Goal: Task Accomplishment & Management: Complete application form

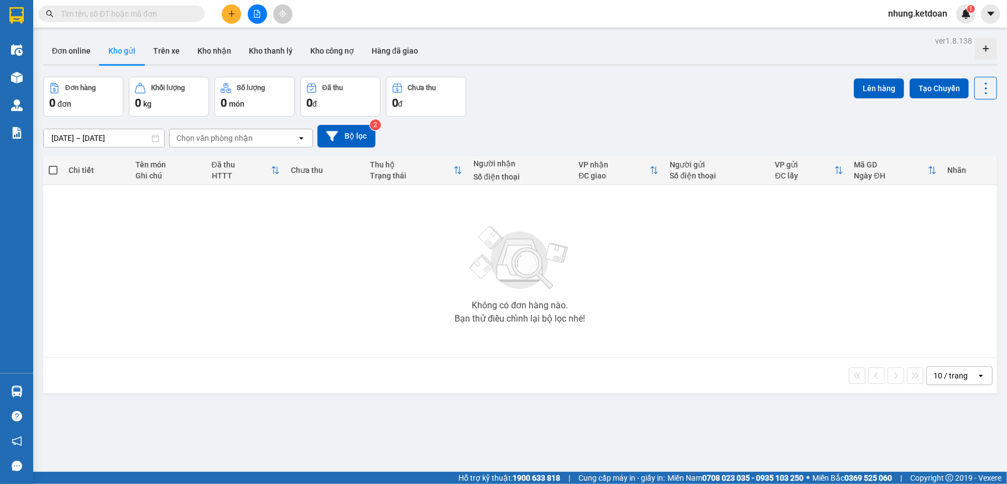
click at [230, 16] on icon "plus" at bounding box center [232, 14] width 8 height 8
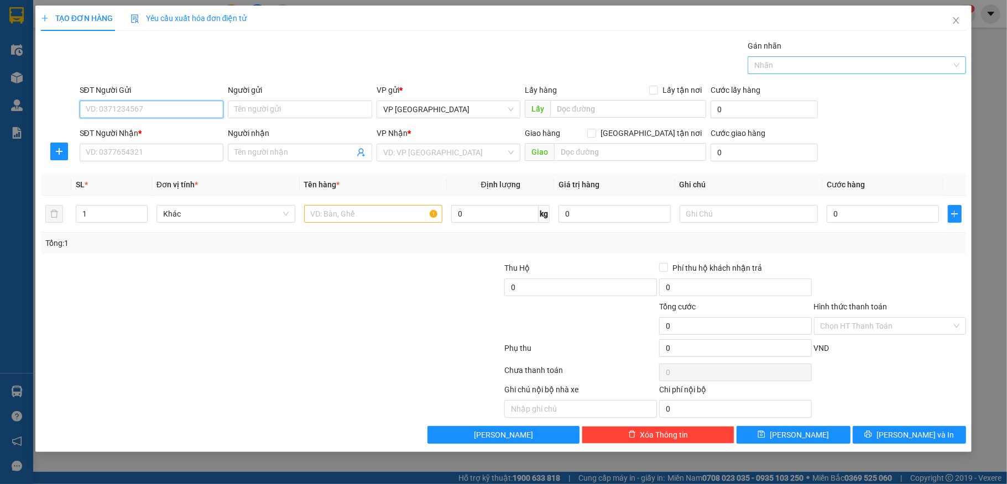
click at [853, 69] on div at bounding box center [851, 65] width 202 height 13
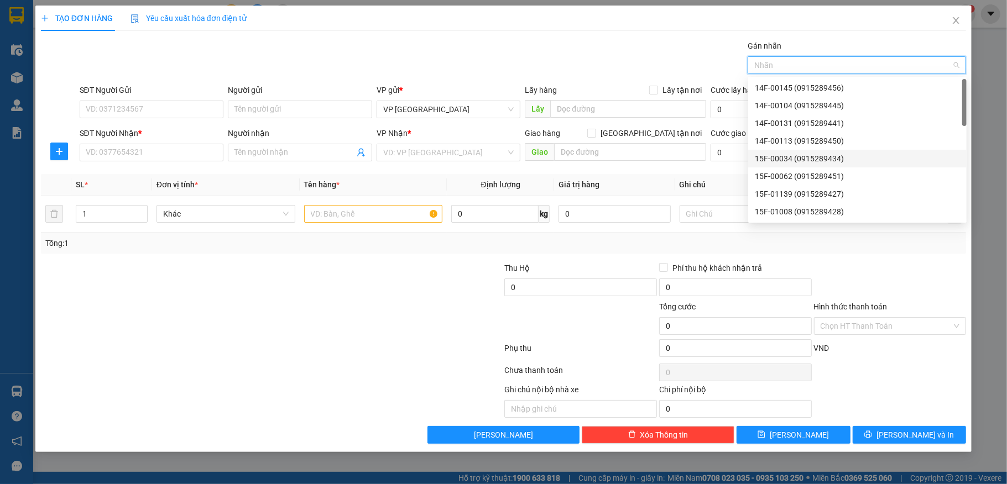
scroll to position [111, 0]
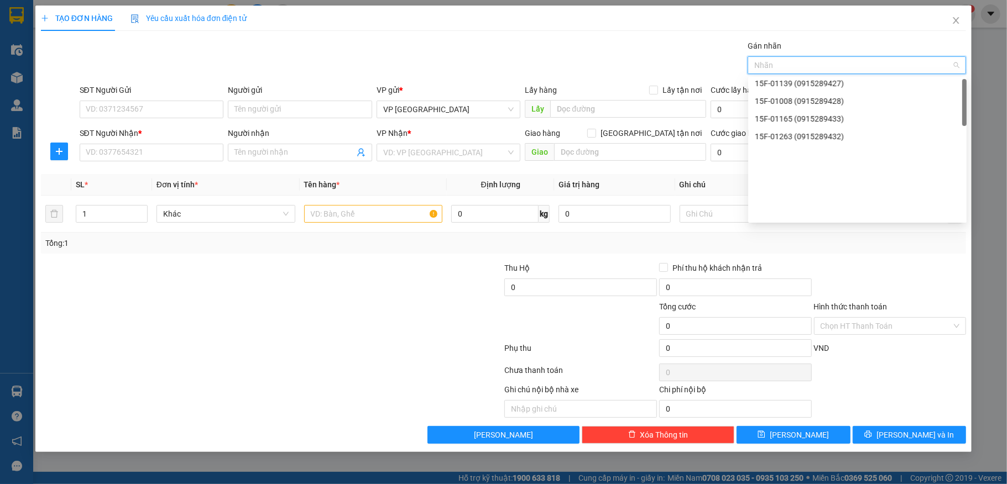
click at [786, 117] on div "15F-01165 (0915289433)" at bounding box center [857, 119] width 205 height 12
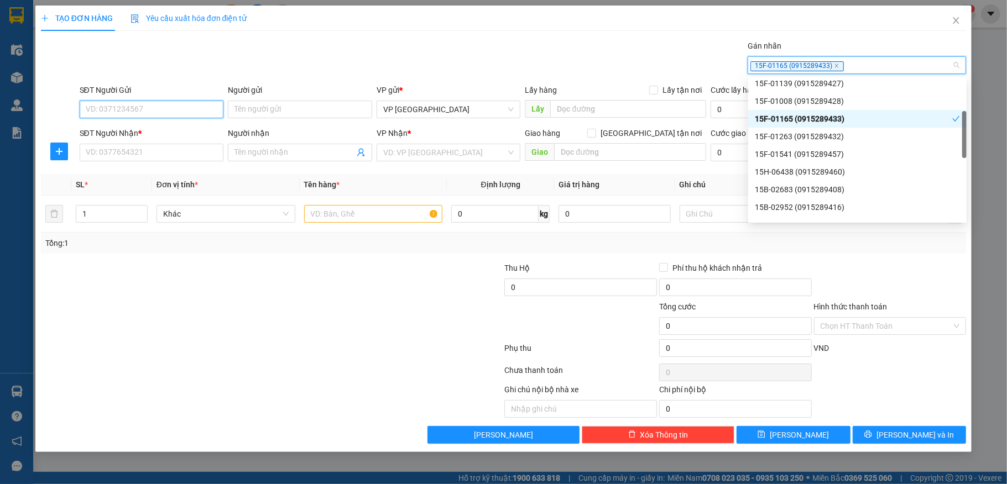
click at [160, 111] on input "SĐT Người Gửi" at bounding box center [152, 110] width 144 height 18
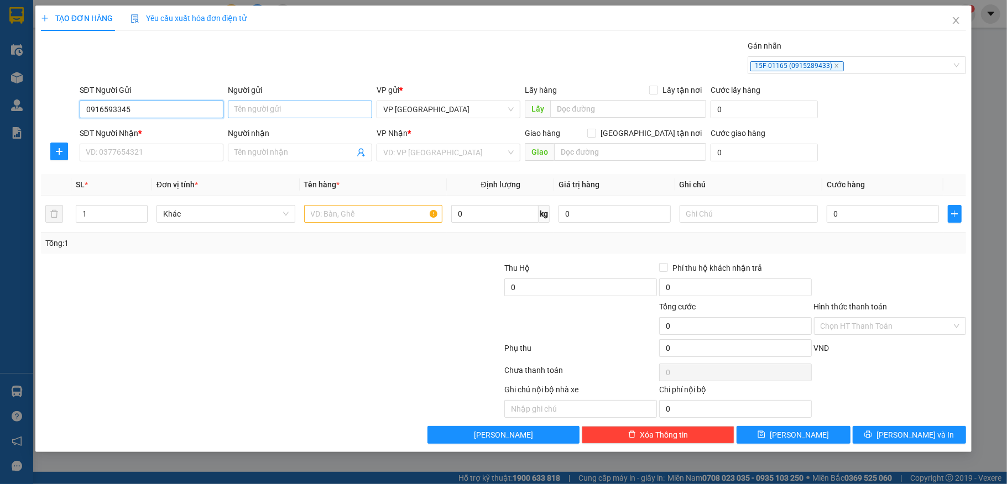
type input "0916593345"
click at [262, 111] on input "Người gửi" at bounding box center [300, 110] width 144 height 18
type input "quỳnh"
click at [133, 156] on input "SĐT Người Nhận *" at bounding box center [152, 153] width 144 height 18
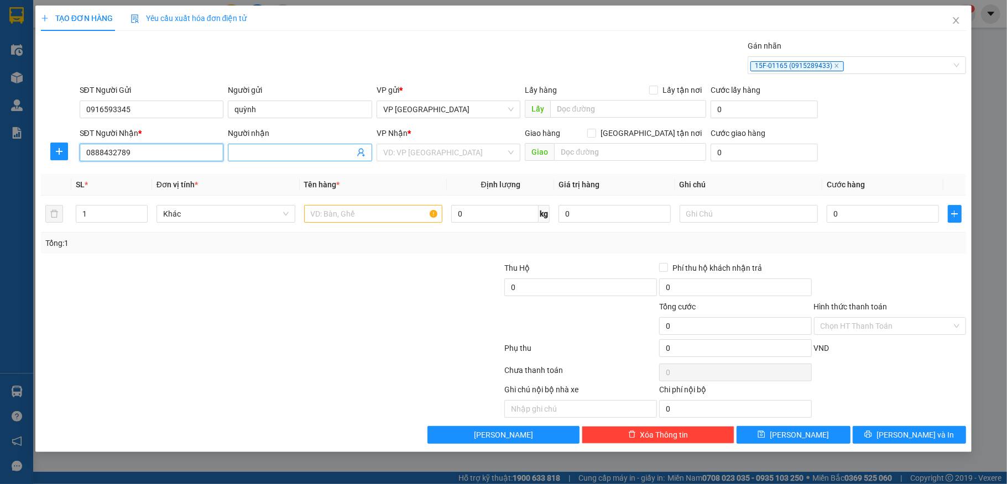
type input "0888432789"
click at [285, 157] on input "Người nhận" at bounding box center [294, 153] width 120 height 12
type input "hiếu"
click at [421, 158] on input "search" at bounding box center [444, 152] width 123 height 17
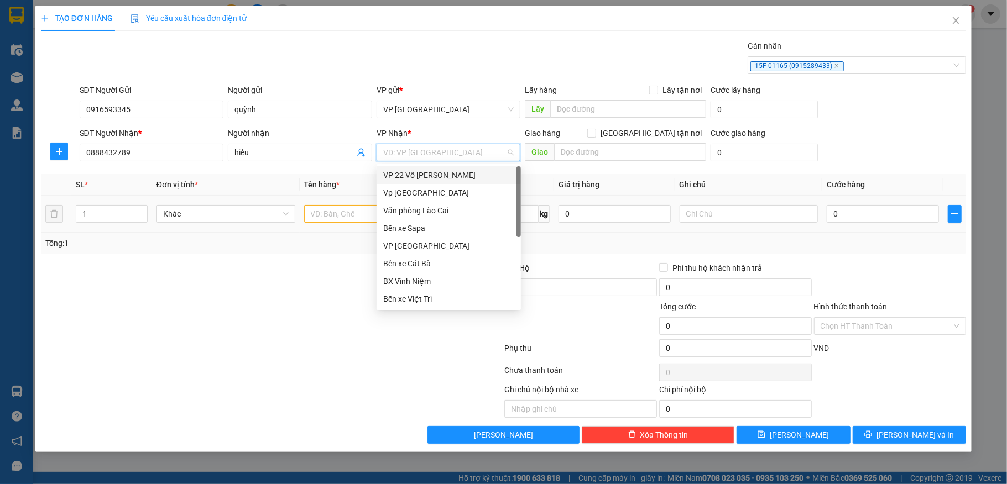
click at [405, 311] on div "VP Quán Toan" at bounding box center [448, 317] width 131 height 12
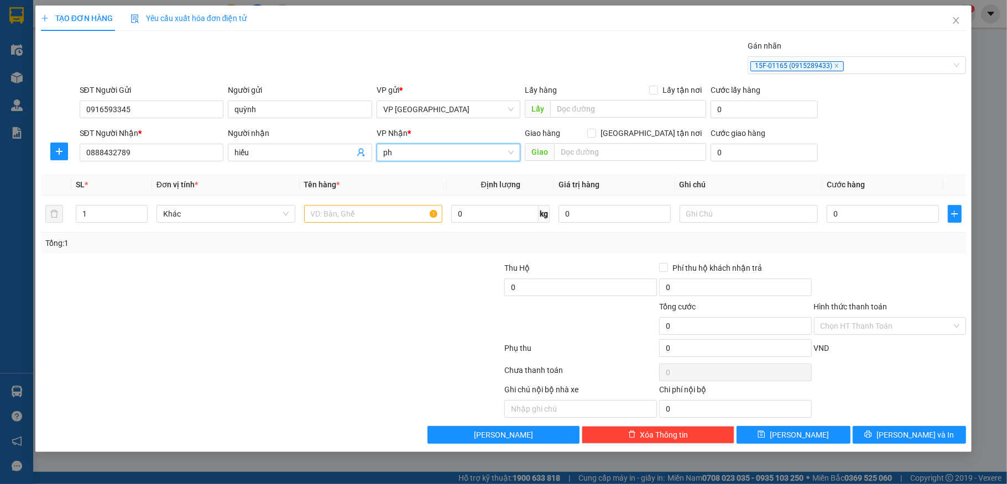
type input "p"
click at [343, 210] on input "text" at bounding box center [373, 214] width 139 height 18
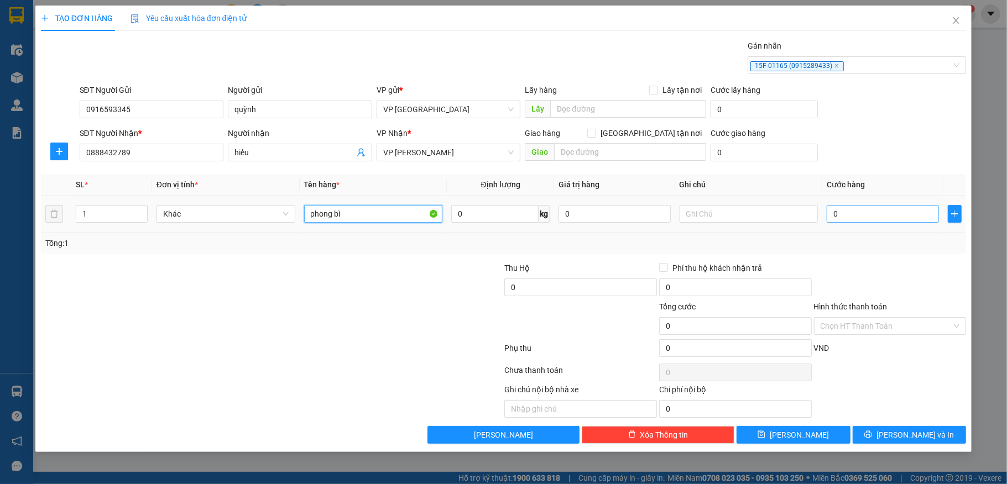
type input "phong bì"
click at [875, 217] on input "0" at bounding box center [883, 214] width 112 height 18
type input "50.000"
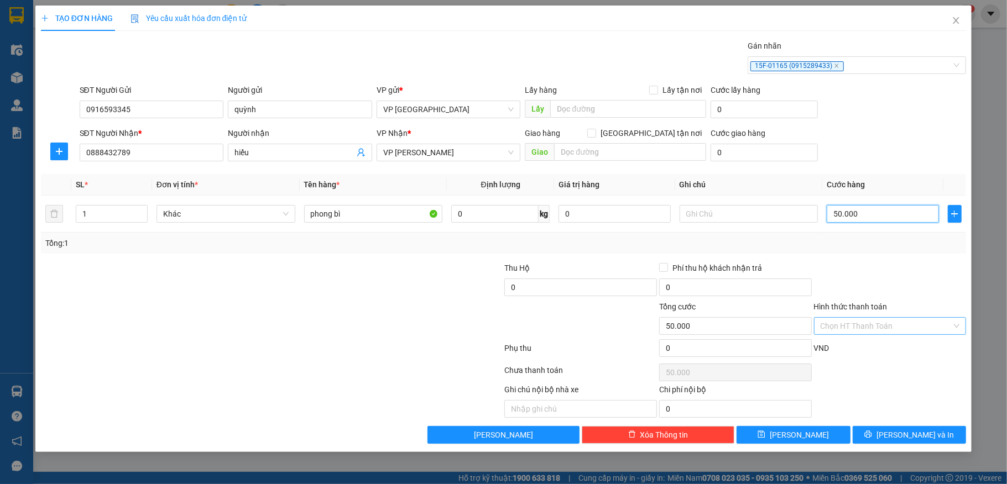
type input "50.000"
click at [860, 324] on input "Hình thức thanh toán" at bounding box center [887, 326] width 132 height 17
click at [874, 328] on input "Hình thức thanh toán" at bounding box center [887, 326] width 132 height 17
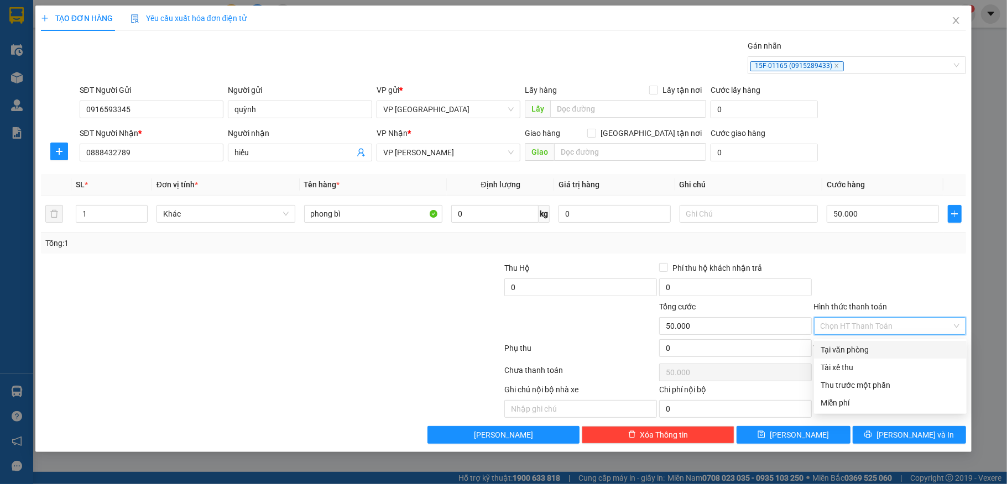
click at [848, 347] on div "Tại văn phòng" at bounding box center [890, 350] width 139 height 12
type input "0"
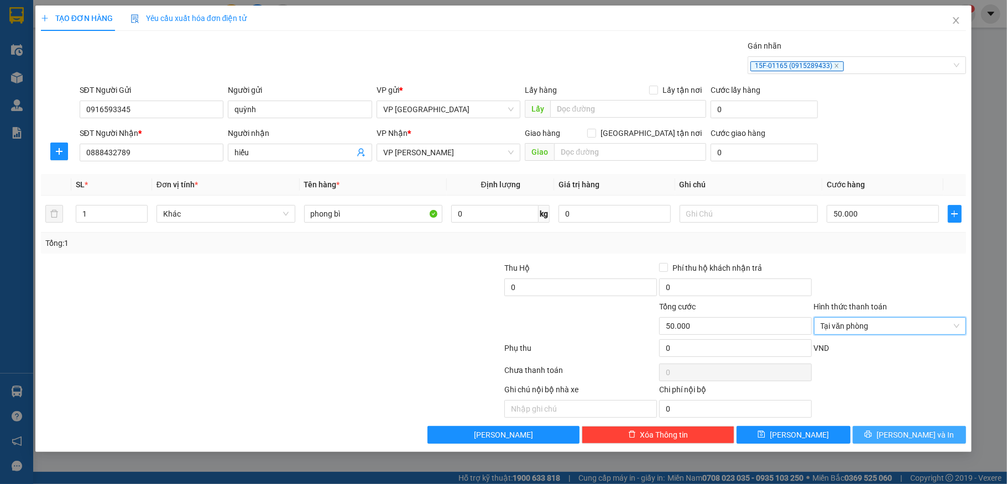
click at [897, 441] on button "Lưu và In" at bounding box center [910, 435] width 114 height 18
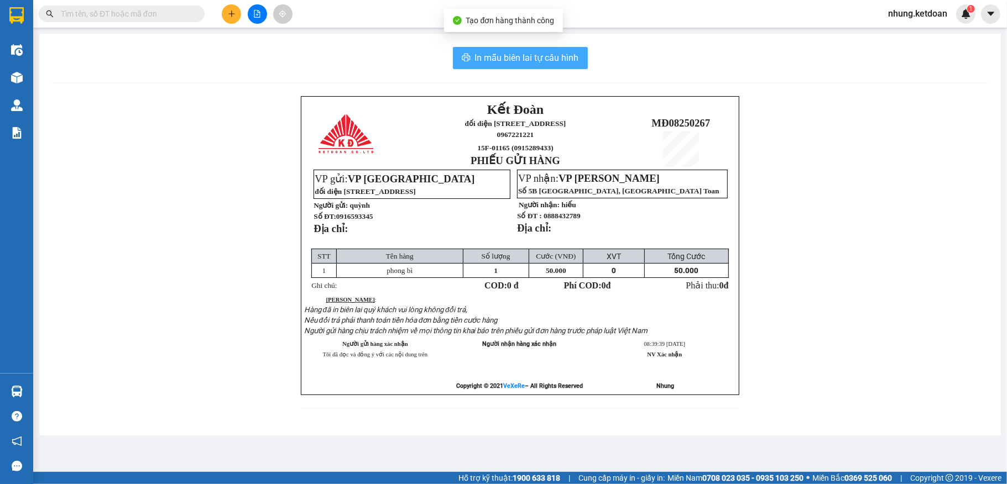
click at [523, 62] on span "In mẫu biên lai tự cấu hình" at bounding box center [527, 58] width 104 height 14
click at [571, 66] on button "In mẫu biên lai tự cấu hình" at bounding box center [520, 58] width 135 height 22
click at [537, 56] on span "In mẫu biên lai tự cấu hình" at bounding box center [527, 58] width 104 height 14
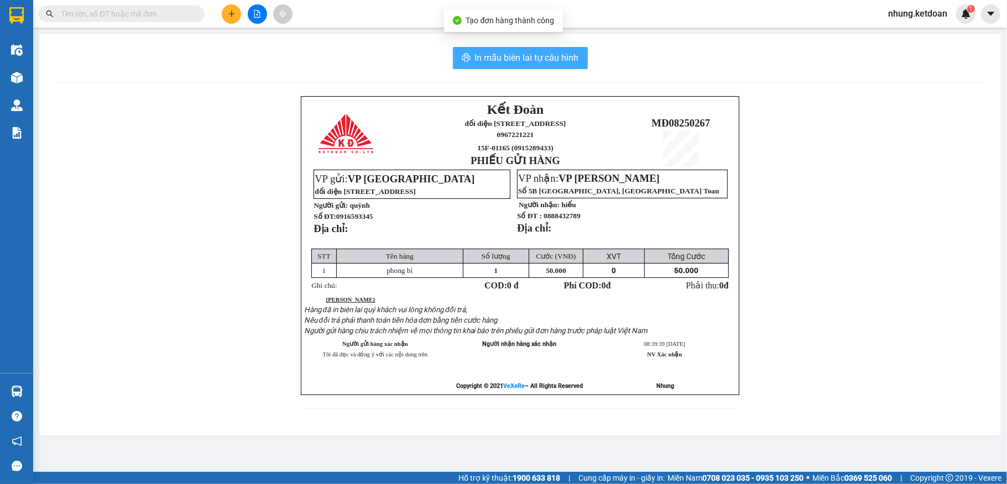
click at [531, 62] on span "In mẫu biên lai tự cấu hình" at bounding box center [527, 58] width 104 height 14
click at [518, 60] on span "In mẫu biên lai tự cấu hình" at bounding box center [527, 58] width 104 height 14
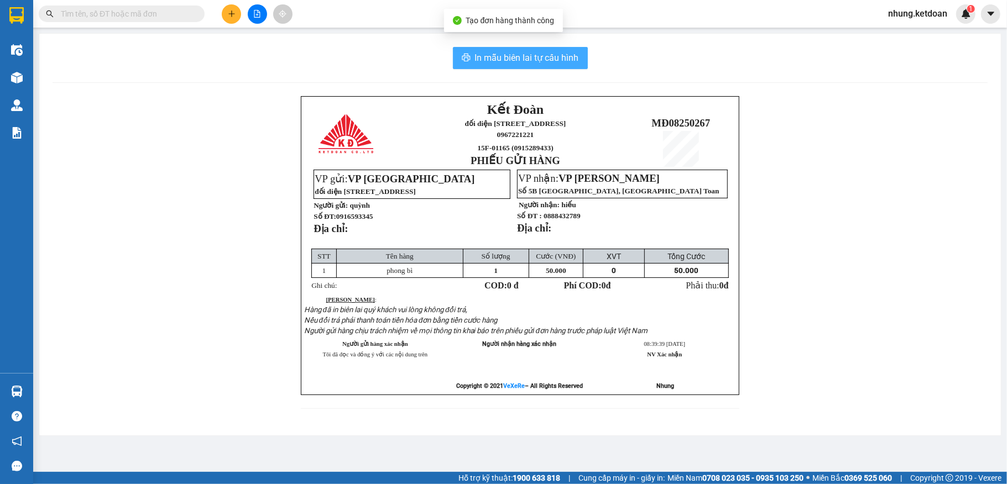
click at [518, 60] on span "In mẫu biên lai tự cấu hình" at bounding box center [527, 58] width 104 height 14
click at [500, 54] on span "In mẫu biên lai tự cấu hình" at bounding box center [527, 58] width 104 height 14
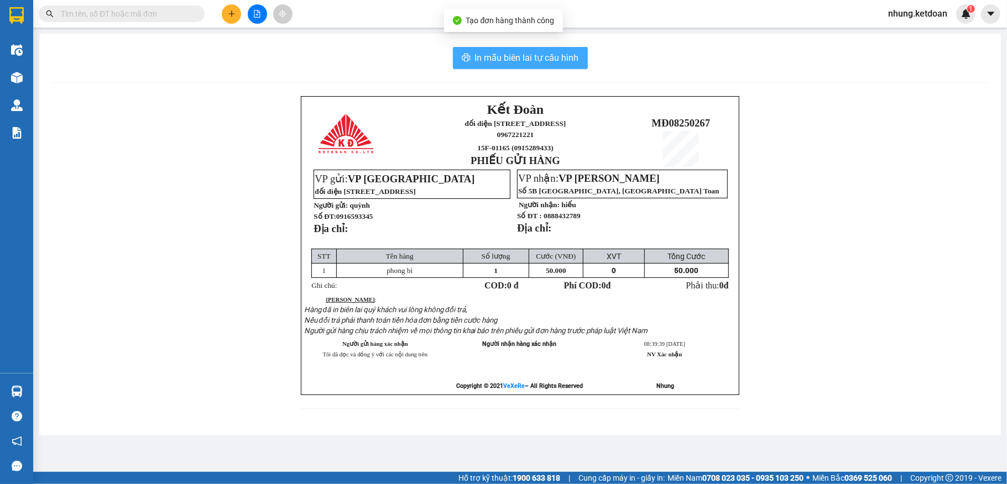
click at [500, 54] on span "In mẫu biên lai tự cấu hình" at bounding box center [527, 58] width 104 height 14
click at [503, 58] on span "In mẫu biên lai tự cấu hình" at bounding box center [527, 58] width 104 height 14
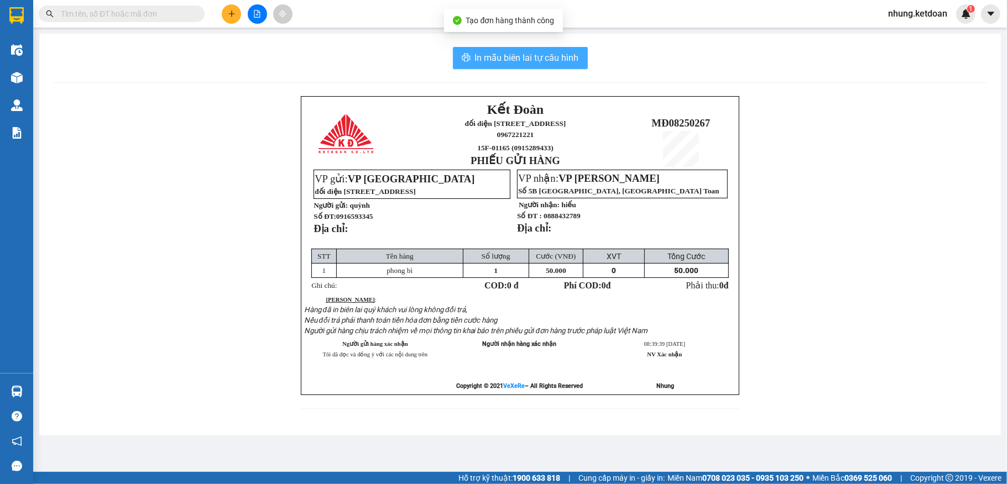
click at [658, 54] on div "In mẫu biên lai tự cấu hình" at bounding box center [520, 58] width 935 height 22
click at [560, 58] on span "In mẫu biên lai tự cấu hình" at bounding box center [527, 58] width 104 height 14
click at [551, 54] on span "In mẫu biên lai tự cấu hình" at bounding box center [527, 58] width 104 height 14
click at [488, 60] on span "In mẫu biên lai tự cấu hình" at bounding box center [527, 58] width 104 height 14
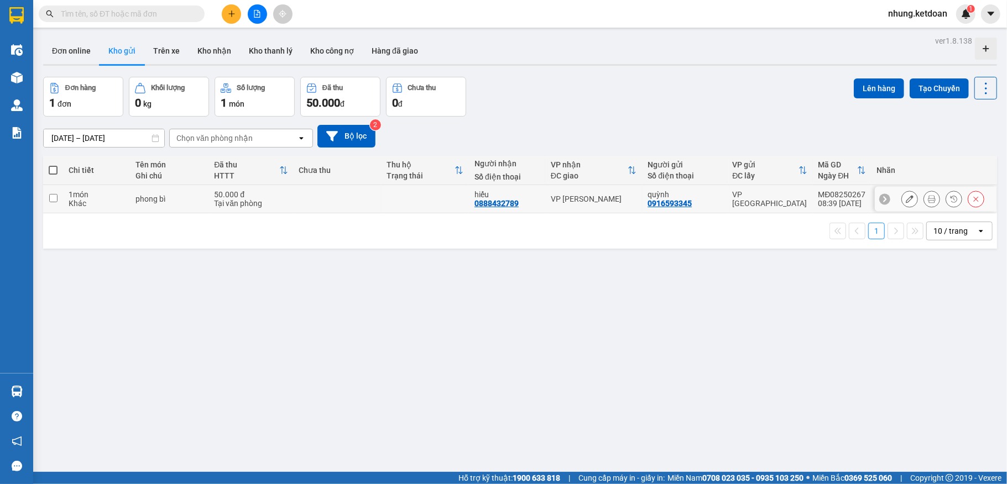
click at [924, 197] on span "15F-01165 (0915289433)" at bounding box center [930, 199] width 89 height 10
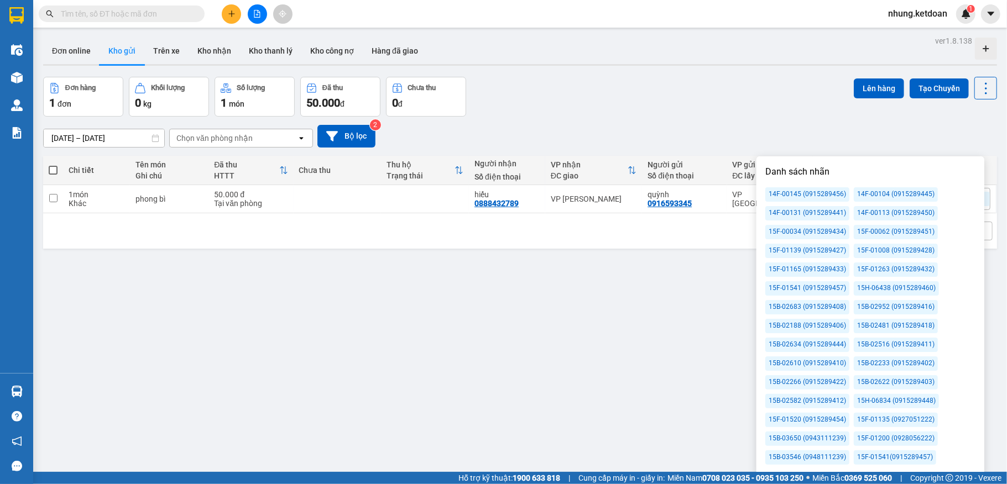
click at [788, 102] on div "Đơn hàng 1 đơn Khối lượng 0 kg Số lượng 1 món Đã thu 50.000 đ Chưa thu 0 đ Lên …" at bounding box center [520, 97] width 954 height 40
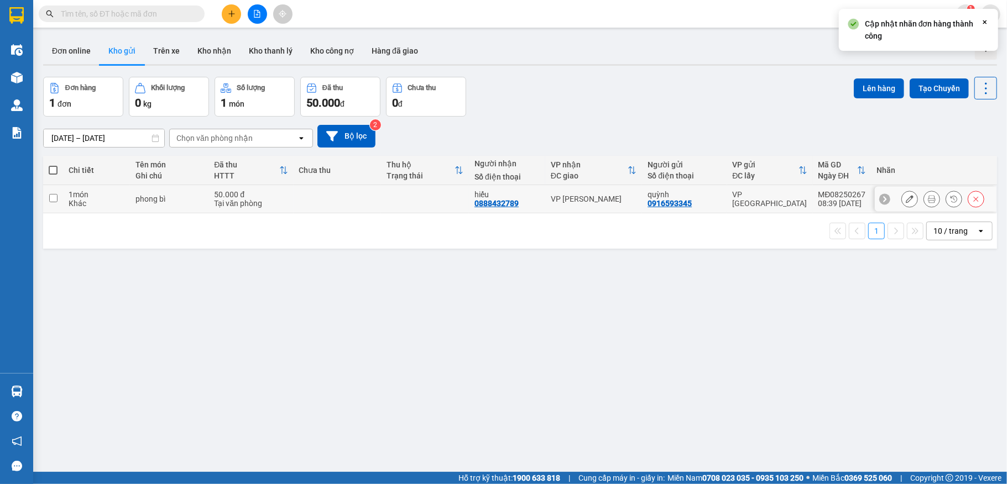
click at [924, 201] on button at bounding box center [931, 199] width 15 height 19
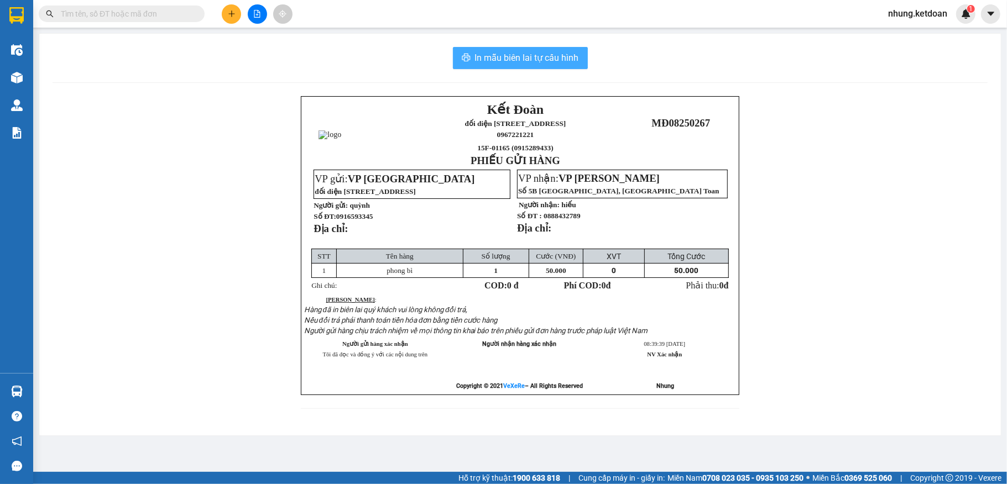
click at [558, 58] on span "In mẫu biên lai tự cấu hình" at bounding box center [527, 58] width 104 height 14
click at [505, 55] on span "In mẫu biên lai tự cấu hình" at bounding box center [527, 58] width 104 height 14
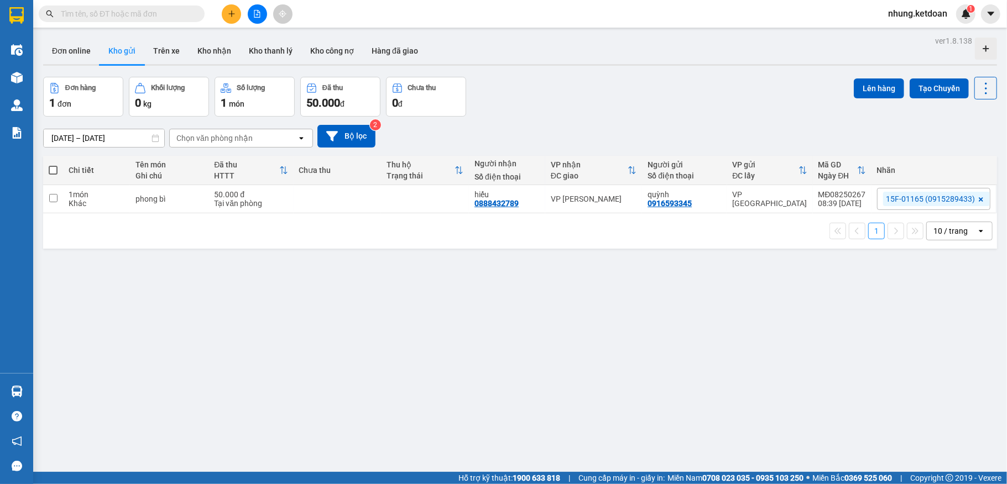
click at [662, 259] on div "ver 1.8.138 Đơn online Kho gửi Trên xe Kho nhận Kho thanh lý Kho công nợ Hàng đ…" at bounding box center [520, 275] width 963 height 484
